Goal: Use online tool/utility: Utilize a website feature to perform a specific function

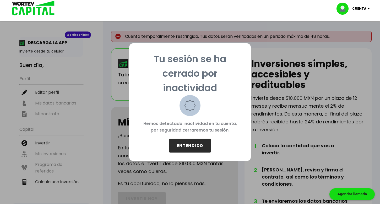
click at [199, 140] on button "ENTENDIDO" at bounding box center [190, 145] width 42 height 14
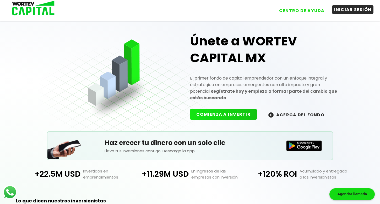
click at [355, 10] on button "INICIAR SESIÓN" at bounding box center [353, 9] width 42 height 9
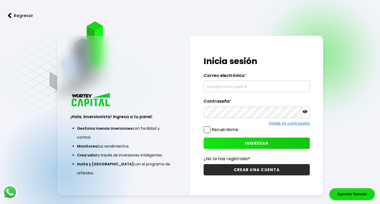
click at [231, 86] on input "text" at bounding box center [256, 86] width 101 height 11
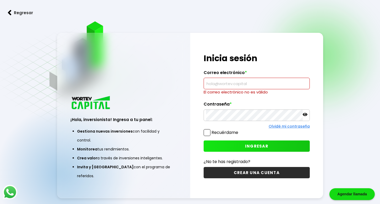
type input "[EMAIL_ADDRESS][DOMAIN_NAME]"
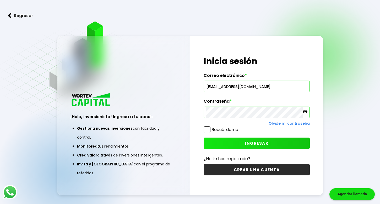
click at [209, 126] on span at bounding box center [207, 129] width 7 height 7
click at [239, 127] on input "Recuérdame" at bounding box center [239, 127] width 0 height 0
click at [215, 136] on div "¡Hola, inversionista! Ingresa tus credenciales para iniciar sesión Inicia sesió…" at bounding box center [256, 115] width 133 height 159
click at [218, 144] on button "INGRESAR" at bounding box center [257, 142] width 106 height 11
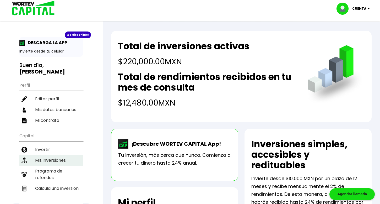
click at [54, 155] on li "Mis inversiones" at bounding box center [51, 160] width 64 height 11
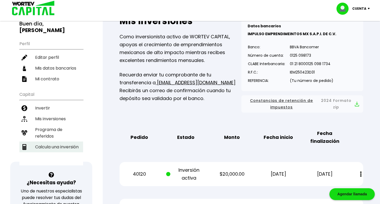
scroll to position [47, 0]
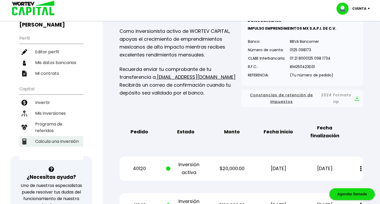
click at [49, 136] on li "Calcula una inversión" at bounding box center [51, 141] width 64 height 11
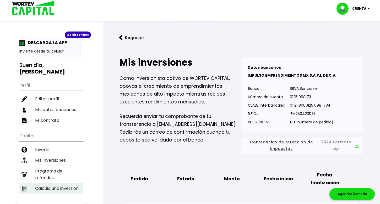
select select "1"
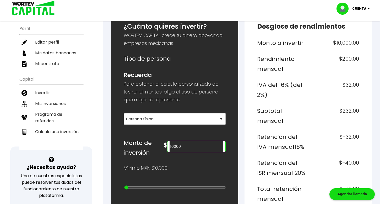
scroll to position [57, 0]
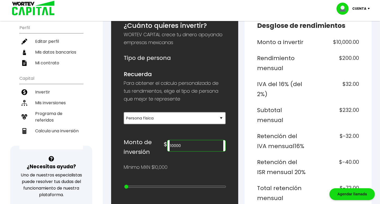
click at [189, 146] on input "10000" at bounding box center [196, 145] width 54 height 11
click at [185, 144] on input "220000" at bounding box center [196, 145] width 54 height 11
click at [205, 144] on input "220000" at bounding box center [196, 145] width 54 height 11
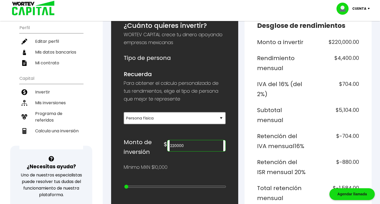
click at [205, 144] on input "220000" at bounding box center [196, 145] width 54 height 11
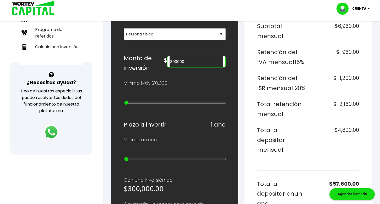
scroll to position [121, 0]
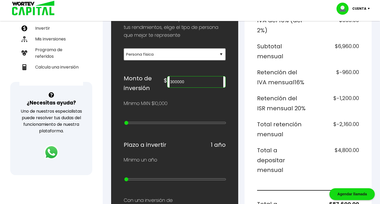
click at [193, 80] on input "300000" at bounding box center [196, 81] width 54 height 11
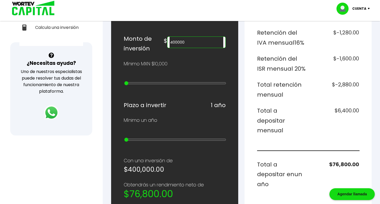
scroll to position [163, 0]
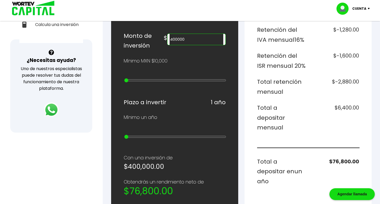
click at [189, 40] on input "400000" at bounding box center [196, 39] width 54 height 11
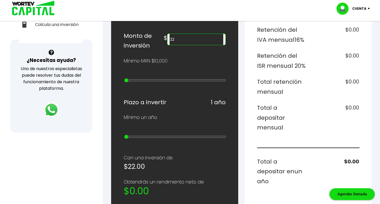
type input "2"
type input "6"
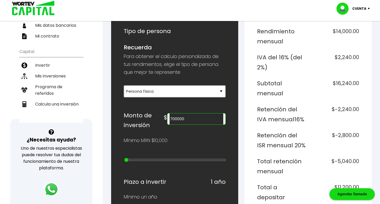
scroll to position [0, 0]
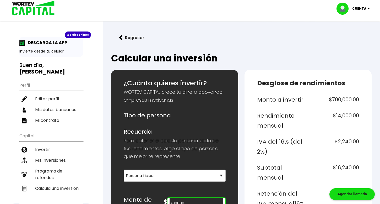
type input "700000"
